Goal: Information Seeking & Learning: Compare options

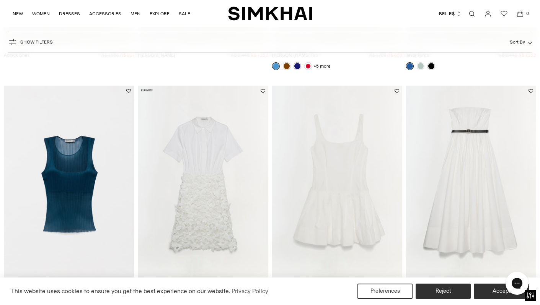
scroll to position [727, 0]
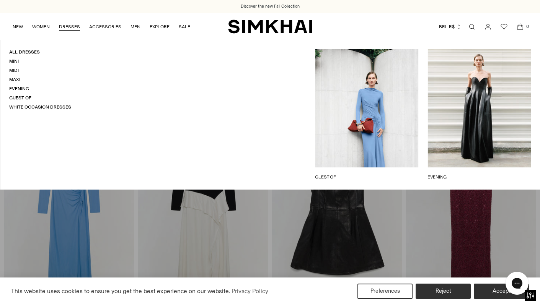
click at [24, 106] on link "White Occasion Dresses" at bounding box center [40, 106] width 62 height 5
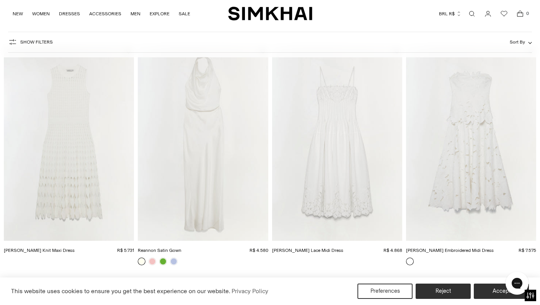
scroll to position [59, 0]
click at [0, 0] on img "Audrey Embroidered Midi Dress" at bounding box center [0, 0] width 0 height 0
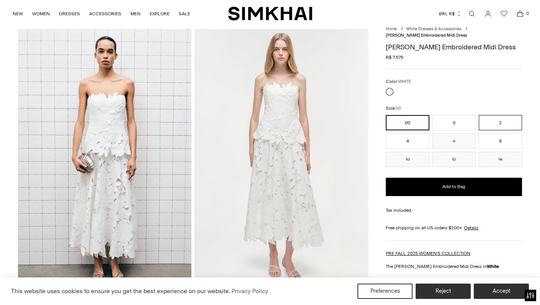
click at [488, 123] on button "2" at bounding box center [500, 122] width 43 height 15
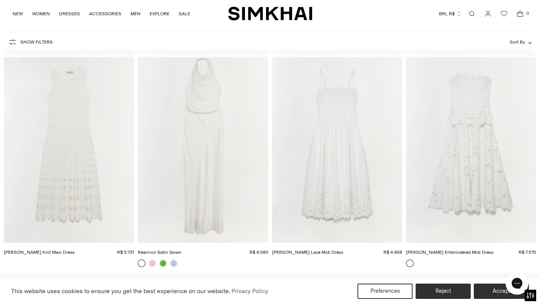
click at [0, 0] on img "Lilianna Cotton Lace Midi Dress" at bounding box center [0, 0] width 0 height 0
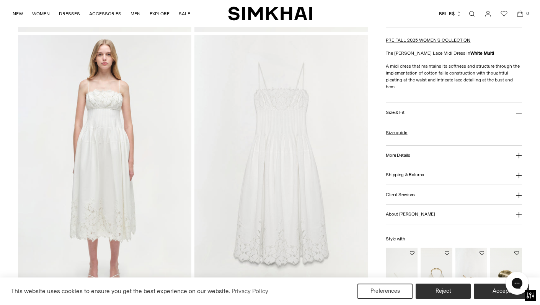
scroll to position [512, 0]
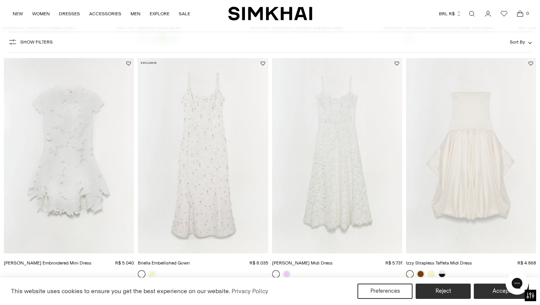
scroll to position [289, 0]
